Goal: Task Accomplishment & Management: Manage account settings

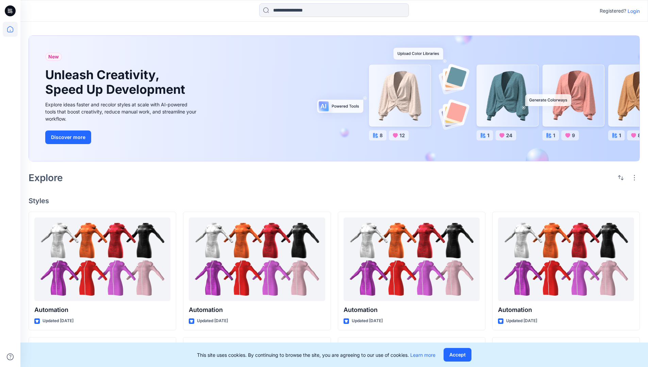
click at [632, 11] on p "Login" at bounding box center [633, 10] width 12 height 7
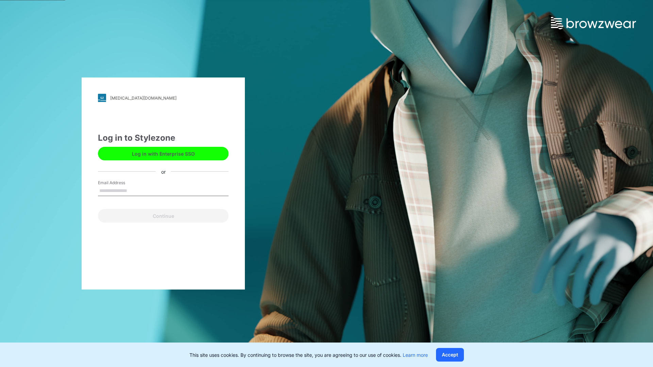
click at [134, 190] on input "Email Address" at bounding box center [163, 191] width 131 height 10
type input "**********"
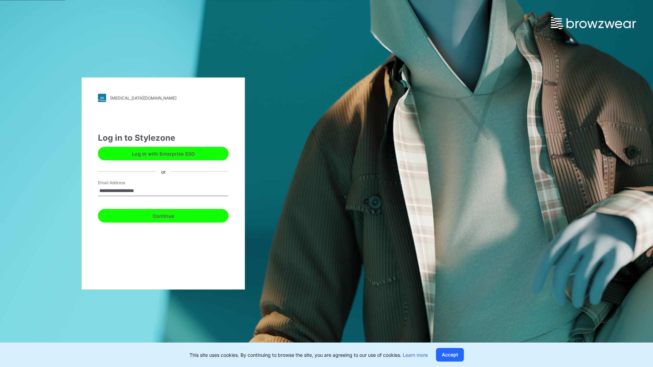
click at [171, 215] on button "Continue" at bounding box center [163, 216] width 131 height 14
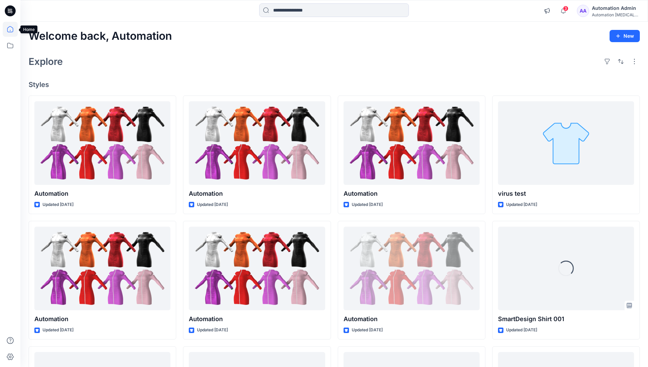
click at [13, 29] on icon at bounding box center [10, 29] width 6 height 6
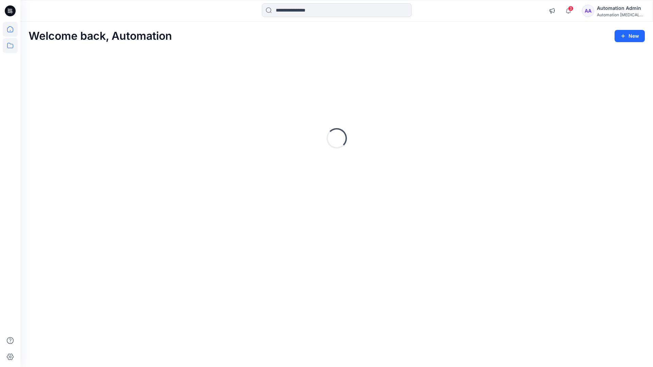
click at [8, 45] on icon at bounding box center [10, 45] width 15 height 15
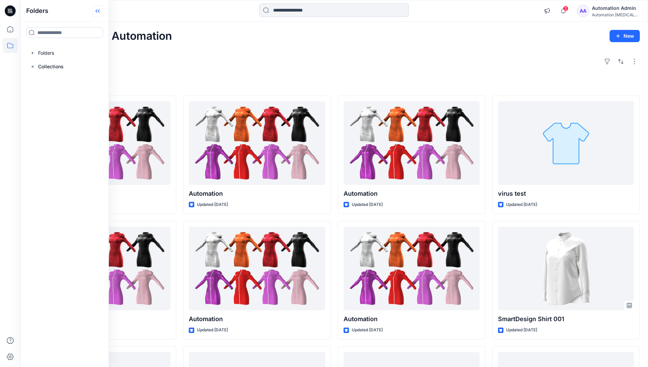
click at [97, 12] on icon at bounding box center [97, 11] width 2 height 3
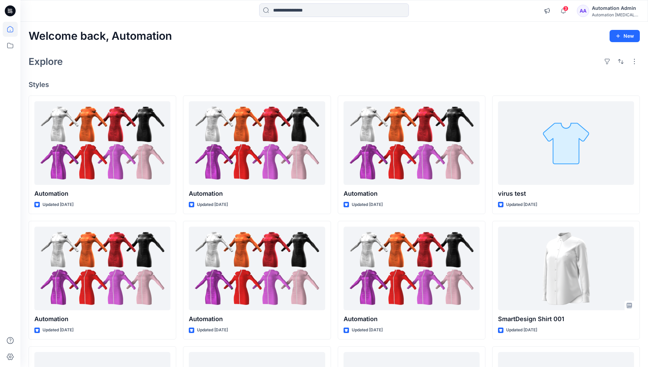
click at [612, 7] on div "Automation Admin" at bounding box center [615, 8] width 48 height 8
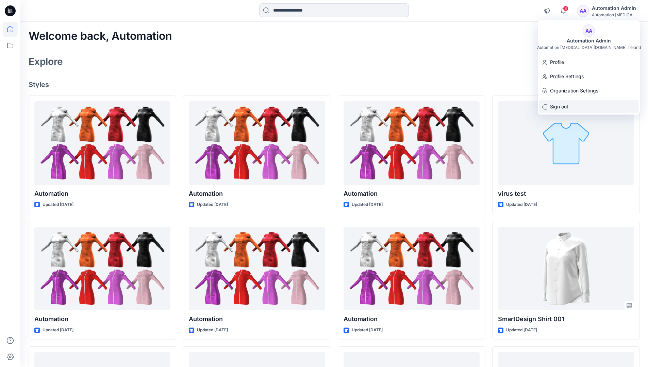
click at [566, 110] on p "Sign out" at bounding box center [559, 106] width 18 height 13
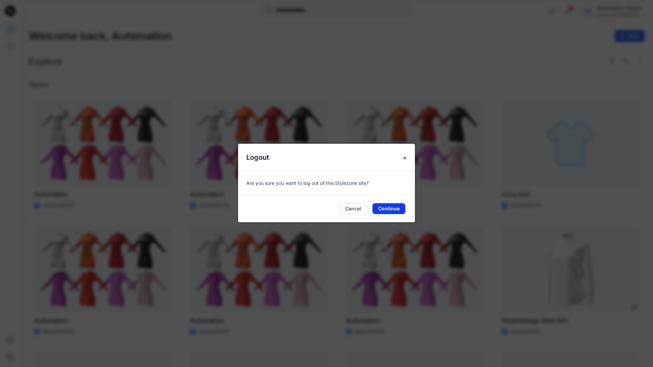
click at [400, 206] on button "Continue" at bounding box center [388, 208] width 33 height 11
